Goal: Task Accomplishment & Management: Manage account settings

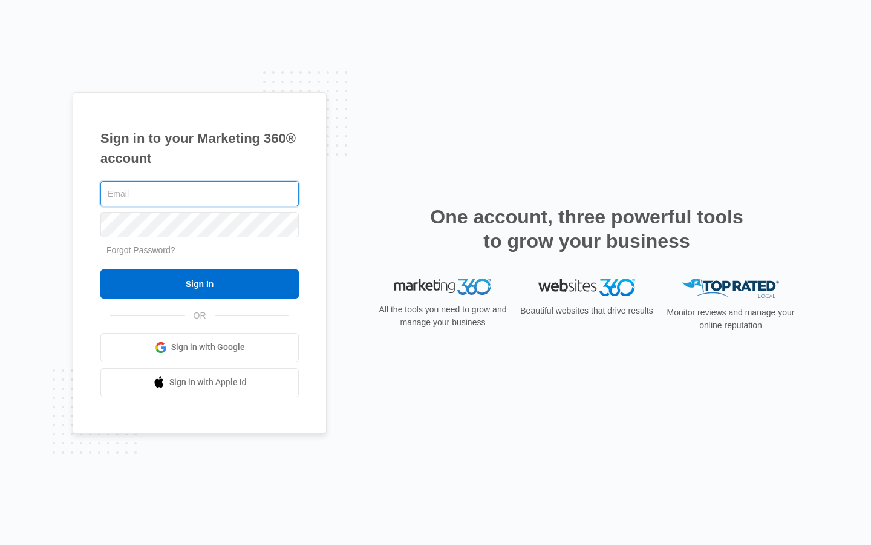
click at [200, 194] on input "text" at bounding box center [199, 193] width 198 height 25
type input "[EMAIL_ADDRESS][DOMAIN_NAME]"
click at [200, 194] on input "text" at bounding box center [199, 193] width 198 height 25
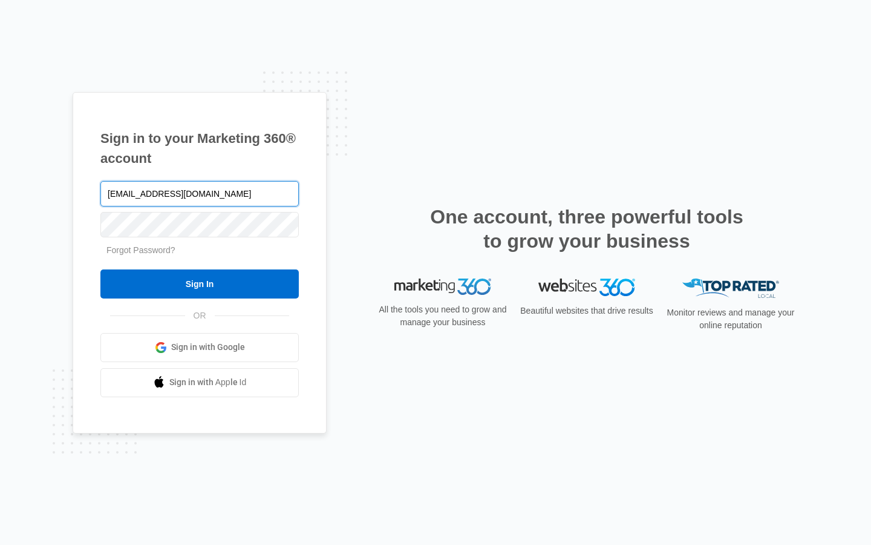
type input "[EMAIL_ADDRESS][DOMAIN_NAME]"
click at [200, 194] on input "text" at bounding box center [199, 193] width 198 height 25
type input "[EMAIL_ADDRESS][DOMAIN_NAME]"
click at [200, 194] on input "text" at bounding box center [199, 193] width 198 height 25
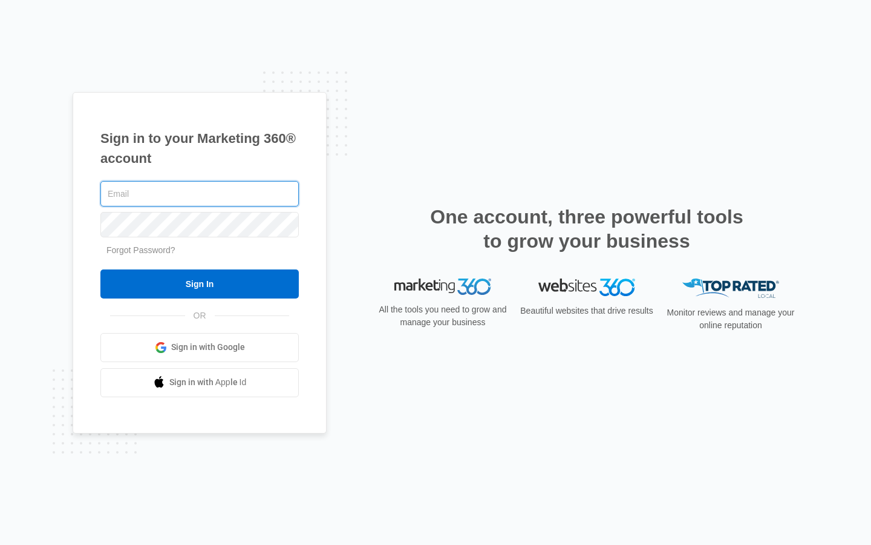
click at [200, 194] on input "text" at bounding box center [199, 193] width 198 height 25
type input "[EMAIL_ADDRESS][DOMAIN_NAME]"
click at [200, 194] on input "text" at bounding box center [199, 193] width 198 height 25
type input "indexing"
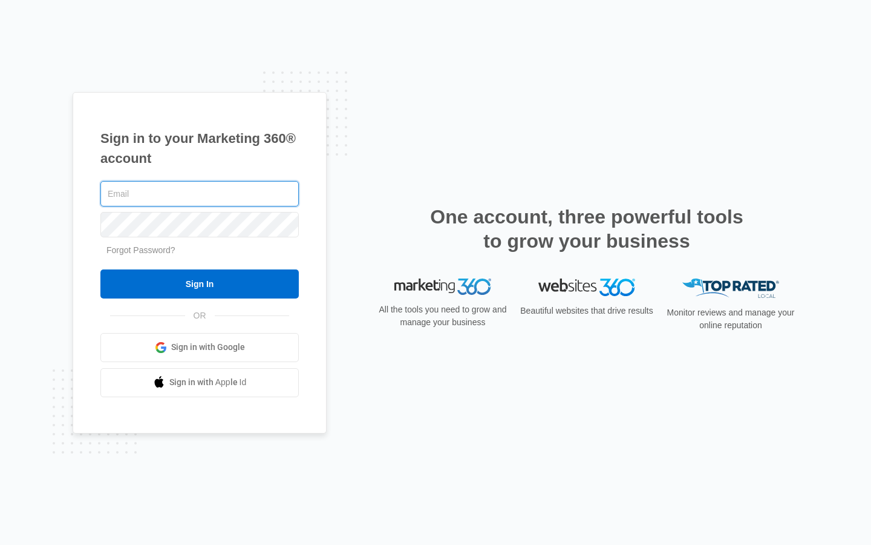
click at [200, 194] on input "text" at bounding box center [199, 193] width 198 height 25
type input "[EMAIL_ADDRESS][DOMAIN_NAME]"
click at [100, 269] on input "Sign In" at bounding box center [199, 283] width 198 height 29
